Goal: Task Accomplishment & Management: Manage account settings

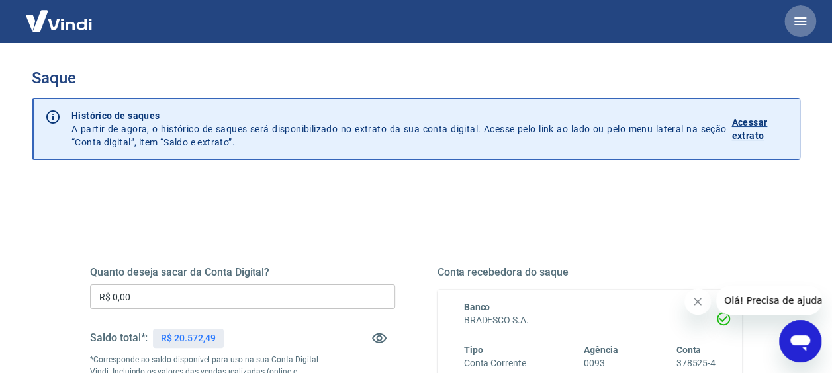
click at [794, 21] on icon "button" at bounding box center [800, 21] width 16 height 16
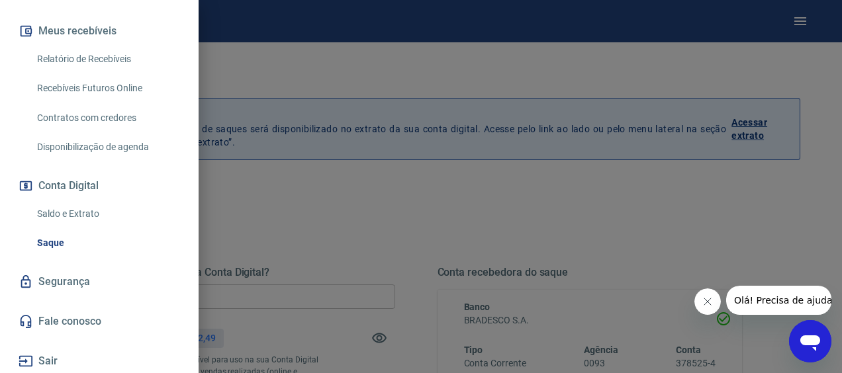
scroll to position [275, 0]
click at [52, 362] on button "Sair" at bounding box center [99, 359] width 167 height 29
